Goal: Find specific page/section: Find specific page/section

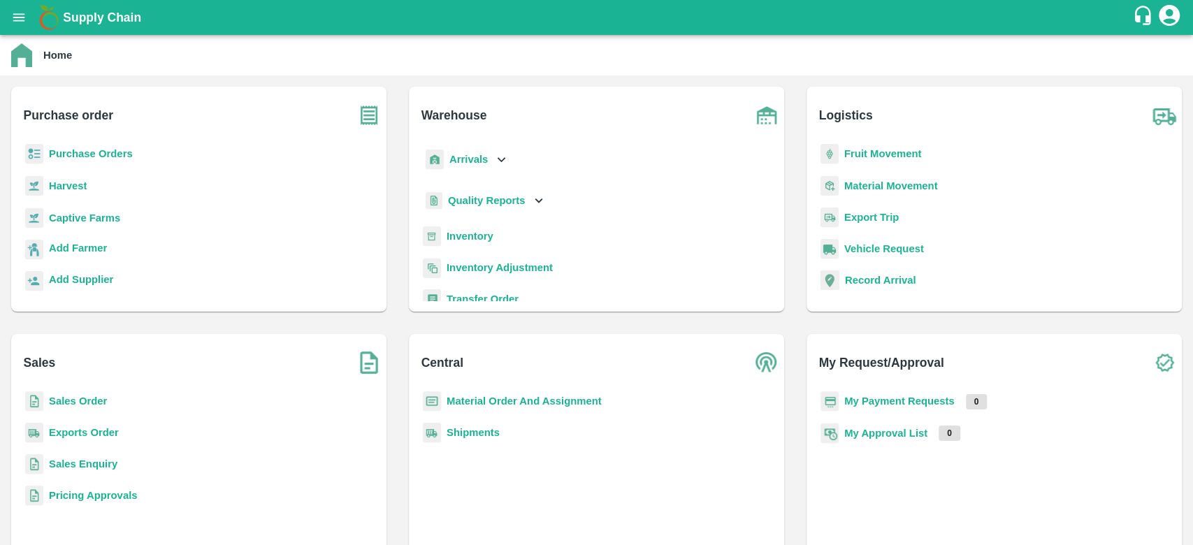
click at [462, 228] on p "Inventory" at bounding box center [469, 235] width 47 height 15
click at [464, 238] on b "Inventory" at bounding box center [469, 236] width 47 height 11
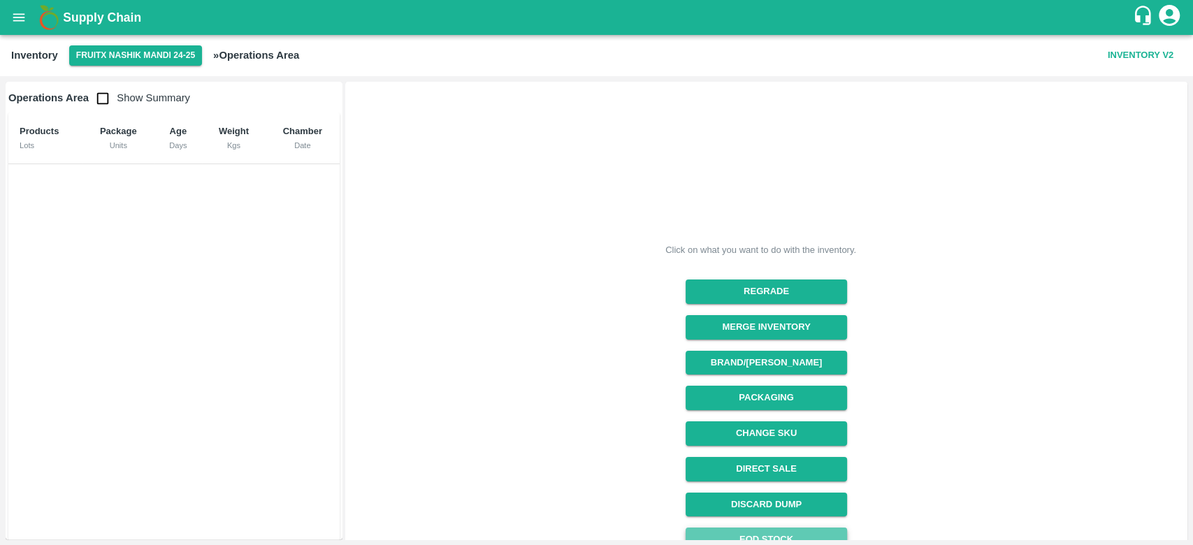
click at [784, 532] on link "EOD Stock" at bounding box center [765, 540] width 161 height 24
